Goal: Task Accomplishment & Management: Manage account settings

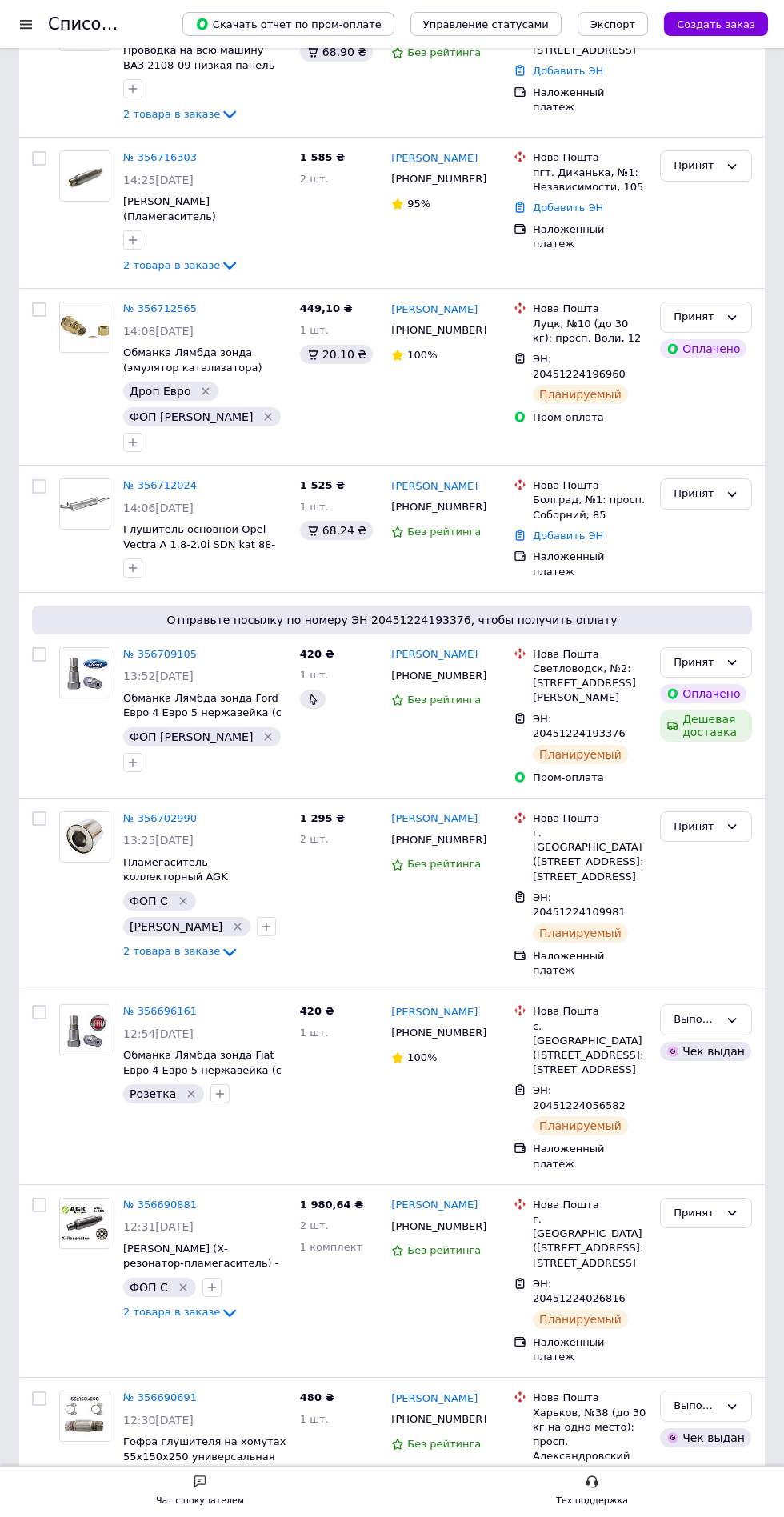
scroll to position [420, 0]
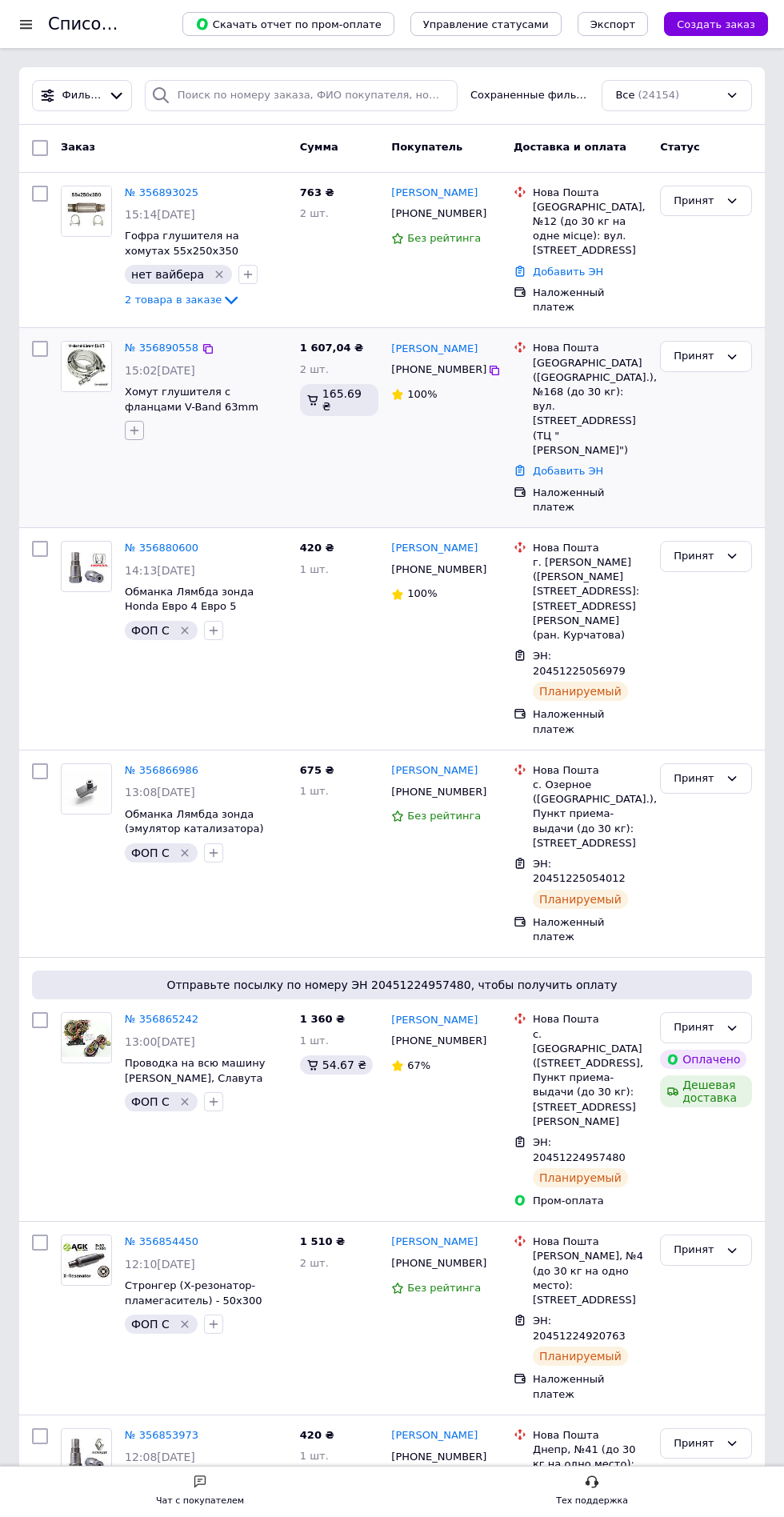
click at [139, 424] on icon "button" at bounding box center [134, 430] width 13 height 13
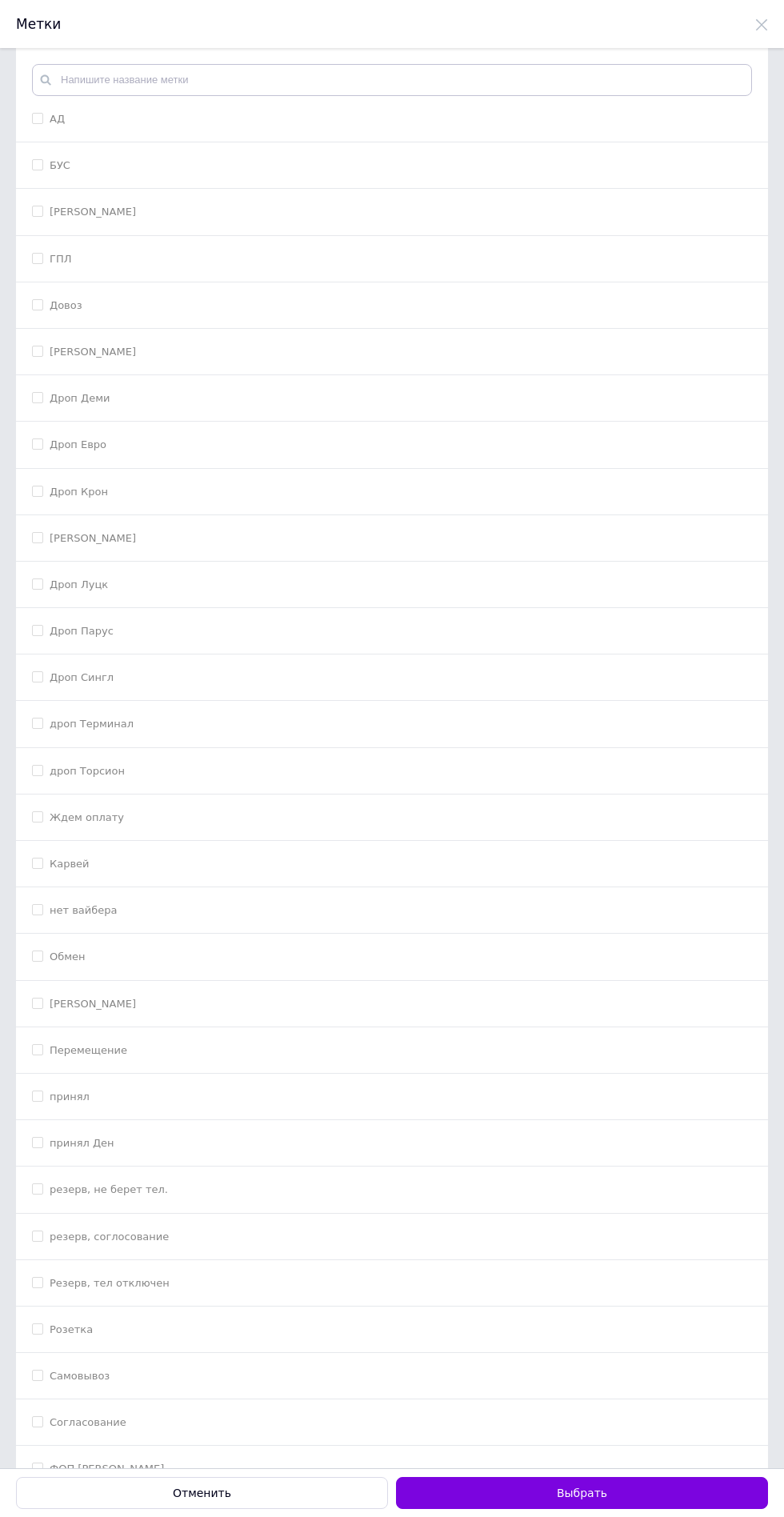
scroll to position [149, 0]
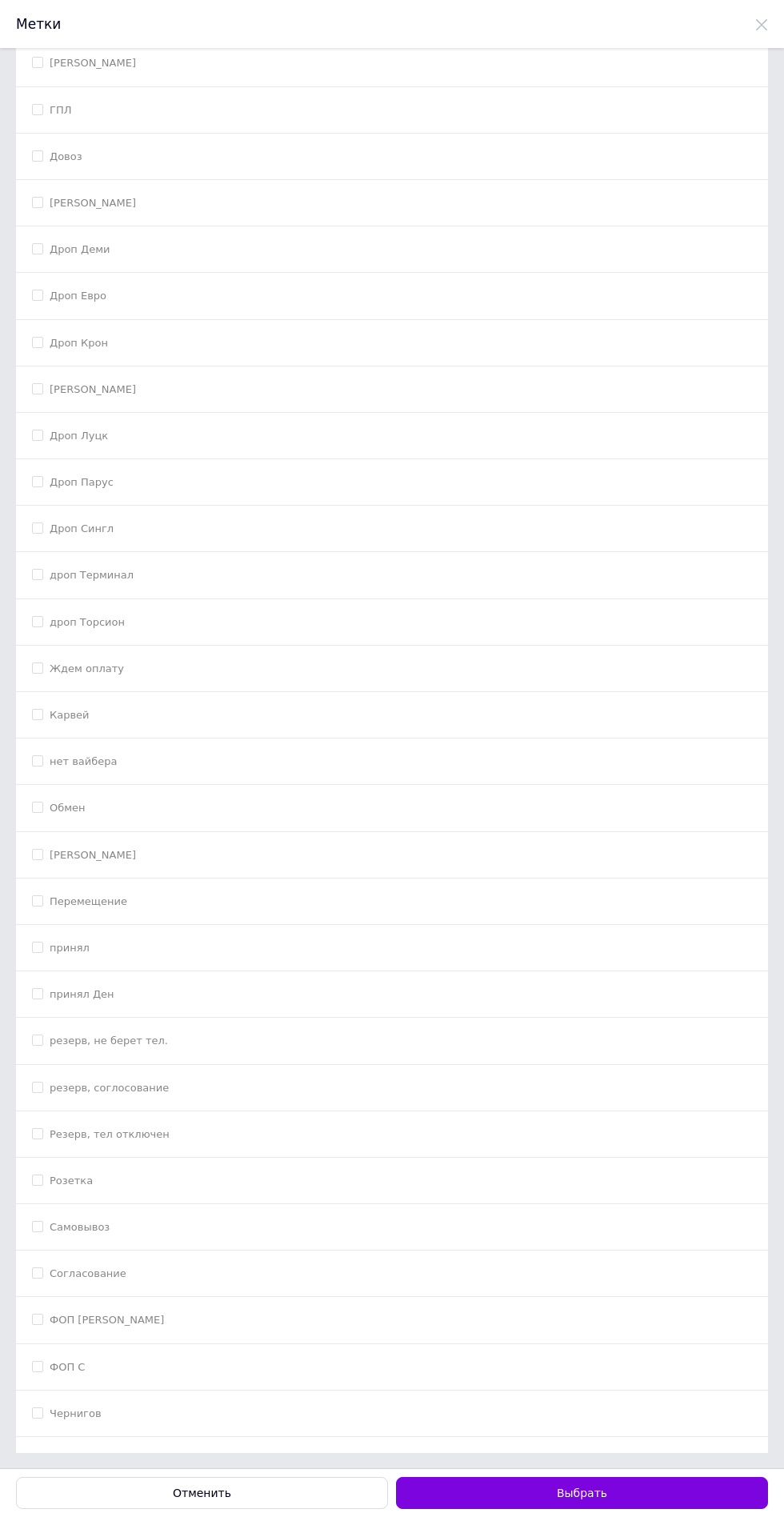
click at [218, 1367] on div "ФОП С" at bounding box center [392, 1367] width 720 height 14
checkbox input "true"
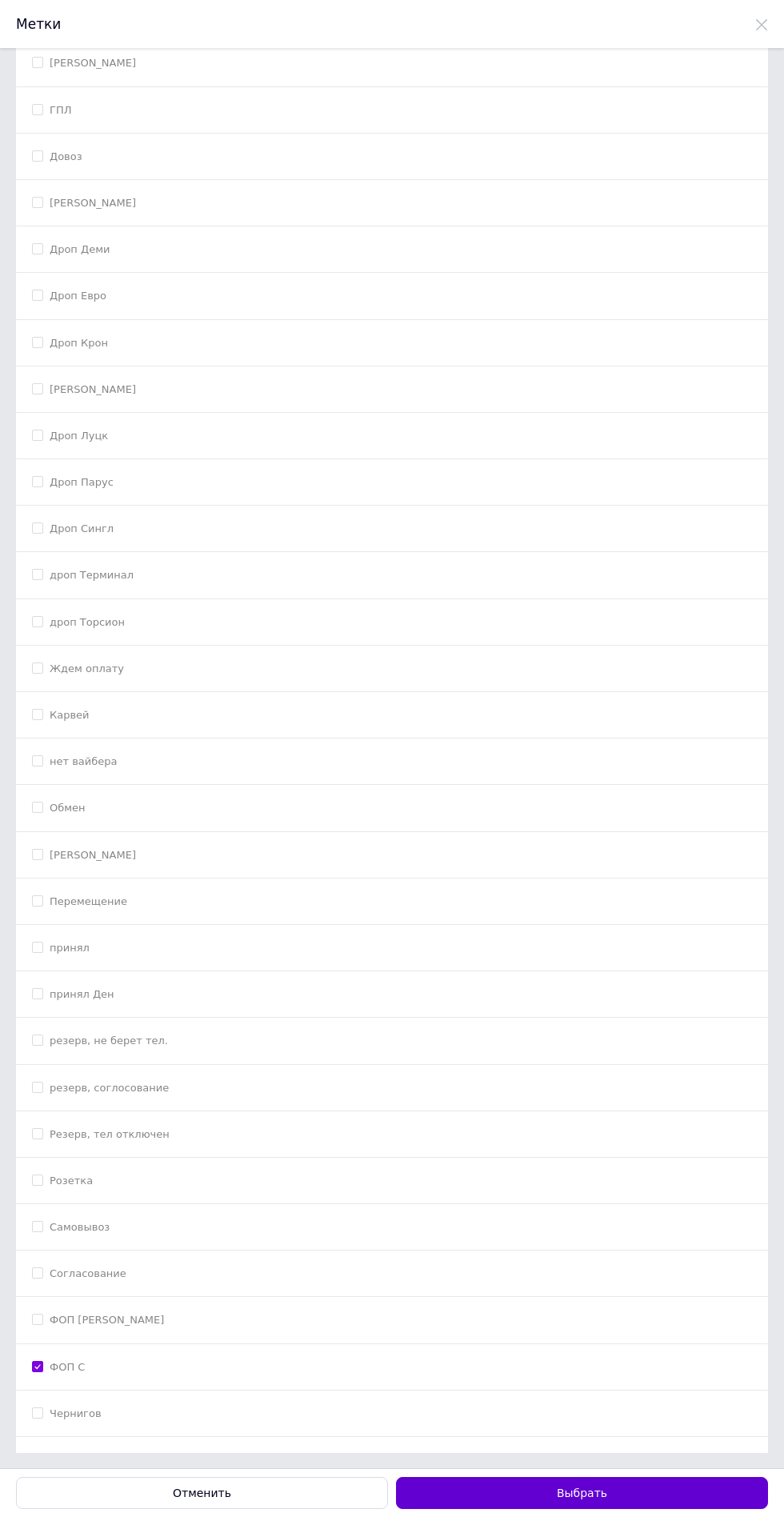
click at [674, 1491] on button "Выбрать" at bounding box center [582, 1493] width 372 height 32
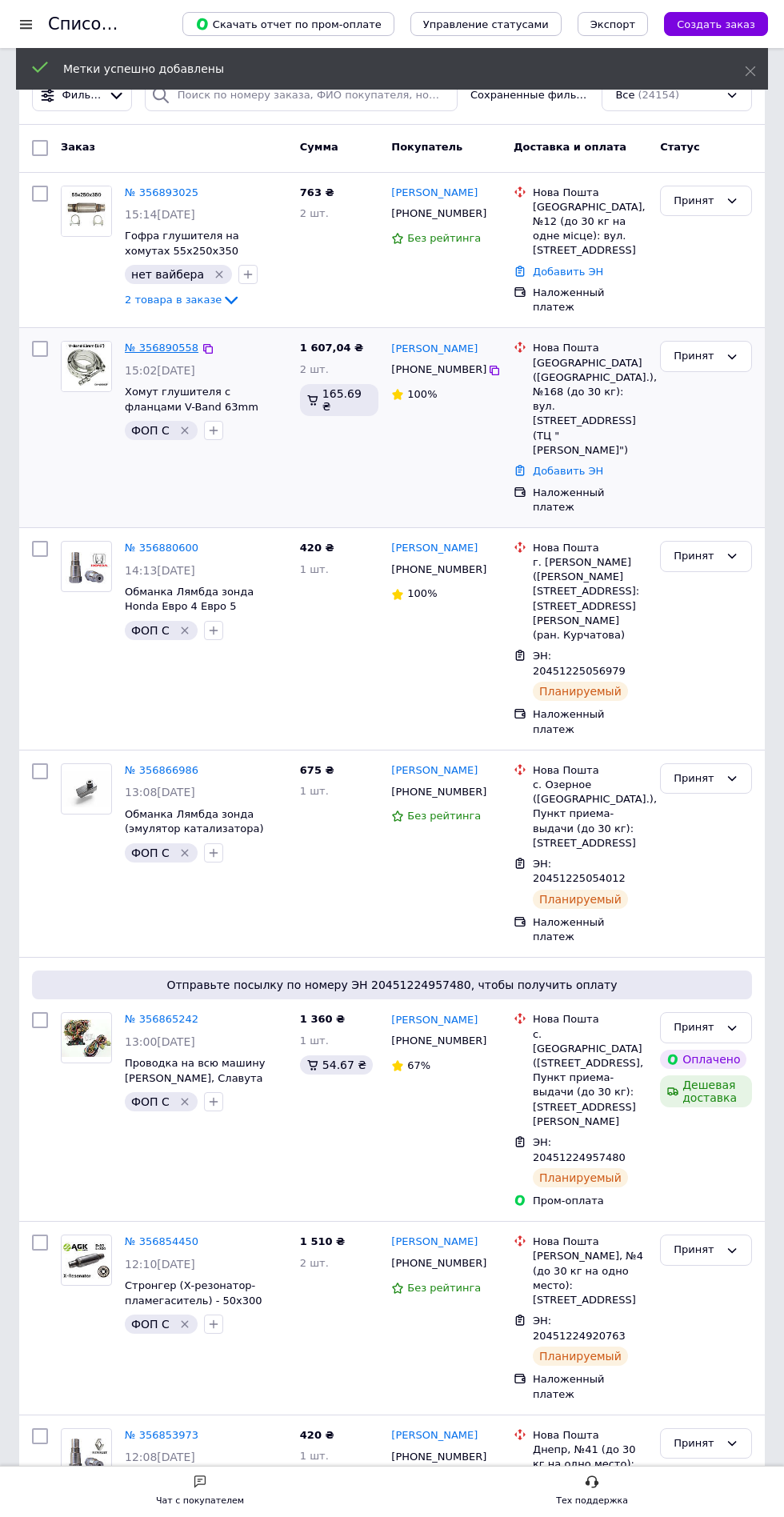
click at [173, 342] on link "№ 356890558" at bounding box center [162, 348] width 74 height 12
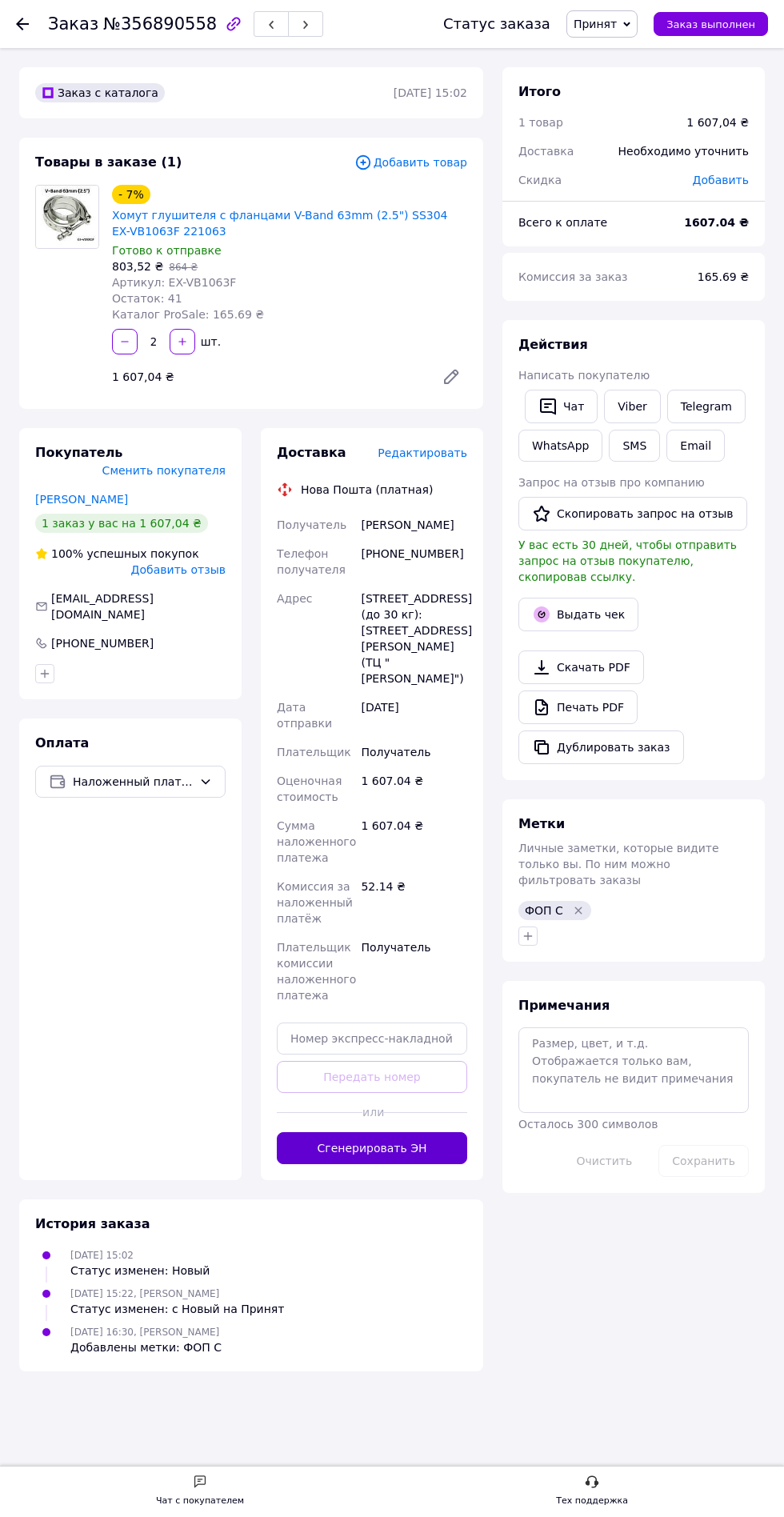
click at [401, 1138] on button "Сгенерировать ЭН" at bounding box center [372, 1149] width 190 height 32
